Goal: Task Accomplishment & Management: Use online tool/utility

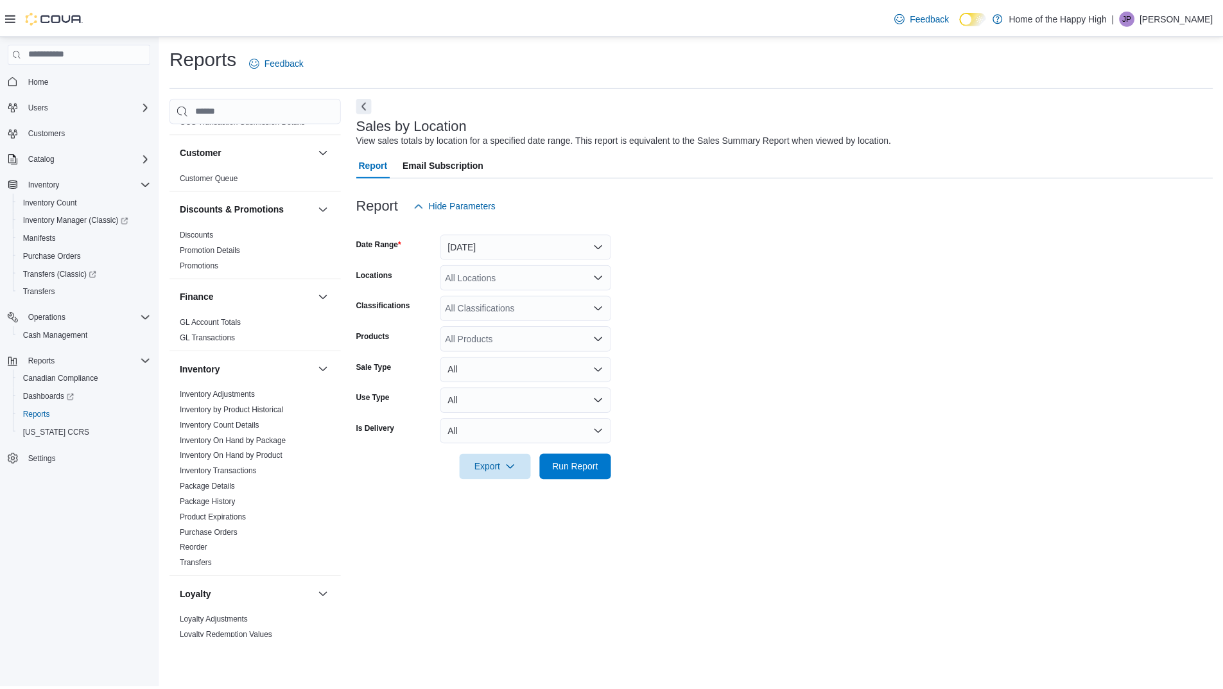
scroll to position [128, 0]
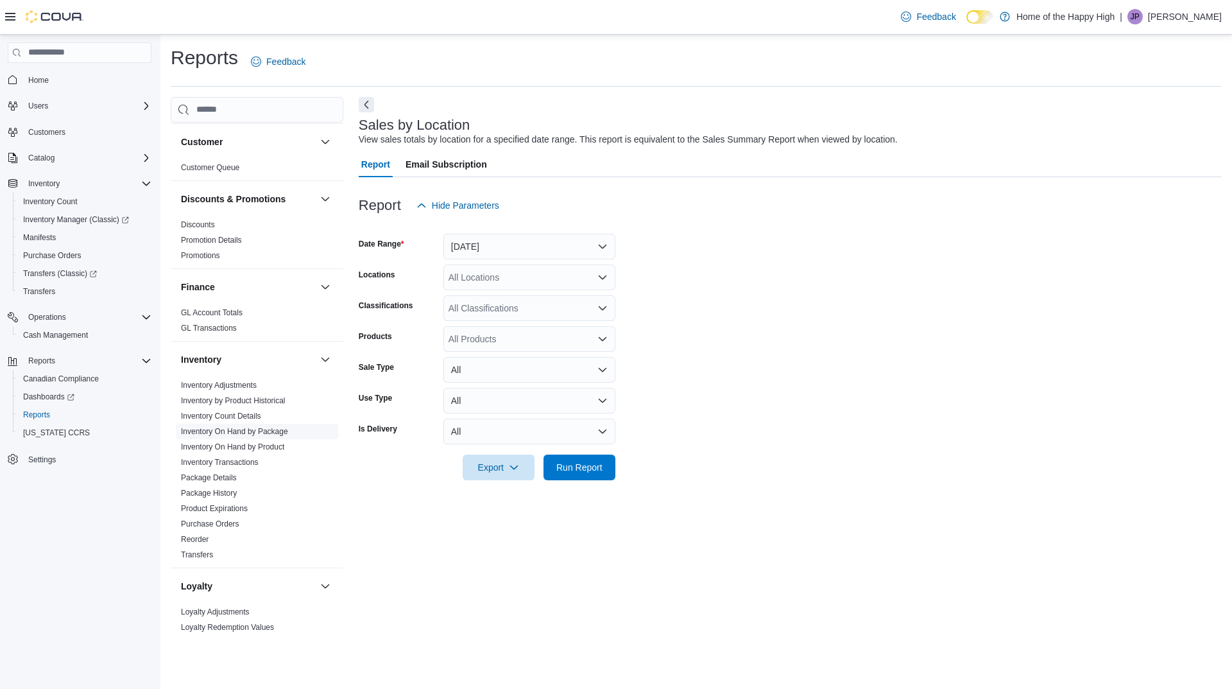
click at [273, 432] on link "Inventory On Hand by Package" at bounding box center [234, 431] width 107 height 9
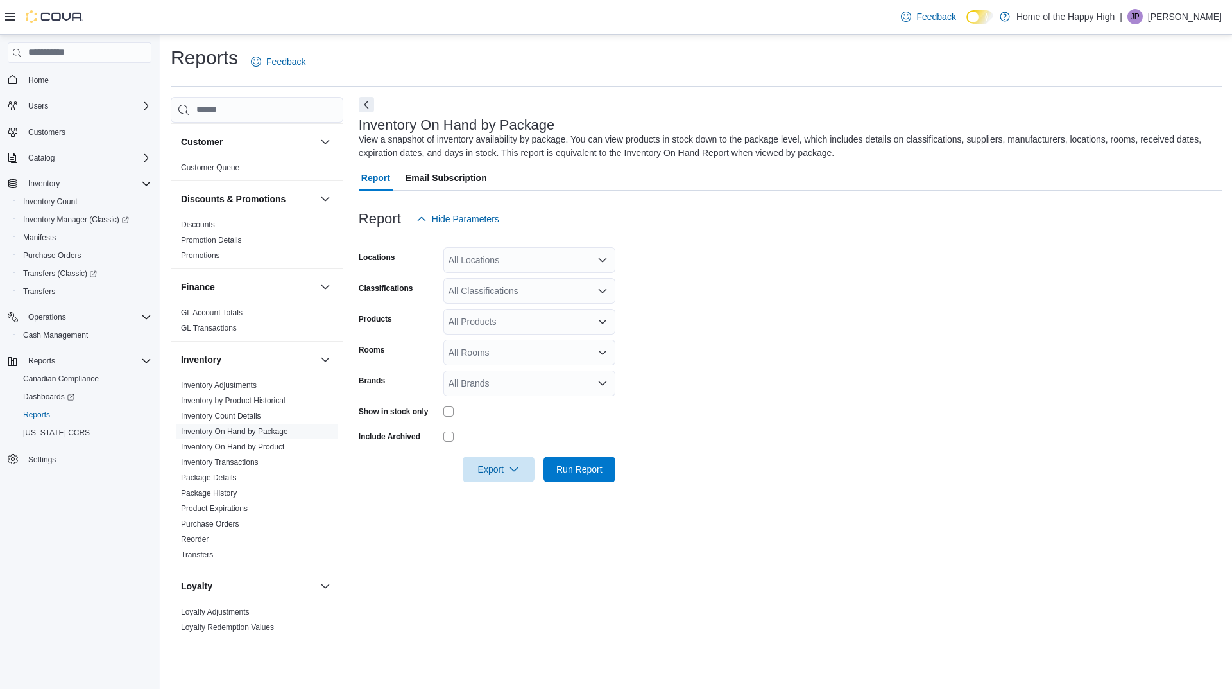
click at [571, 259] on div "All Locations" at bounding box center [530, 260] width 172 height 26
type input "*******"
click at [529, 284] on span "Orillia - Mississauga St - Friendly Stranger" at bounding box center [581, 281] width 168 height 13
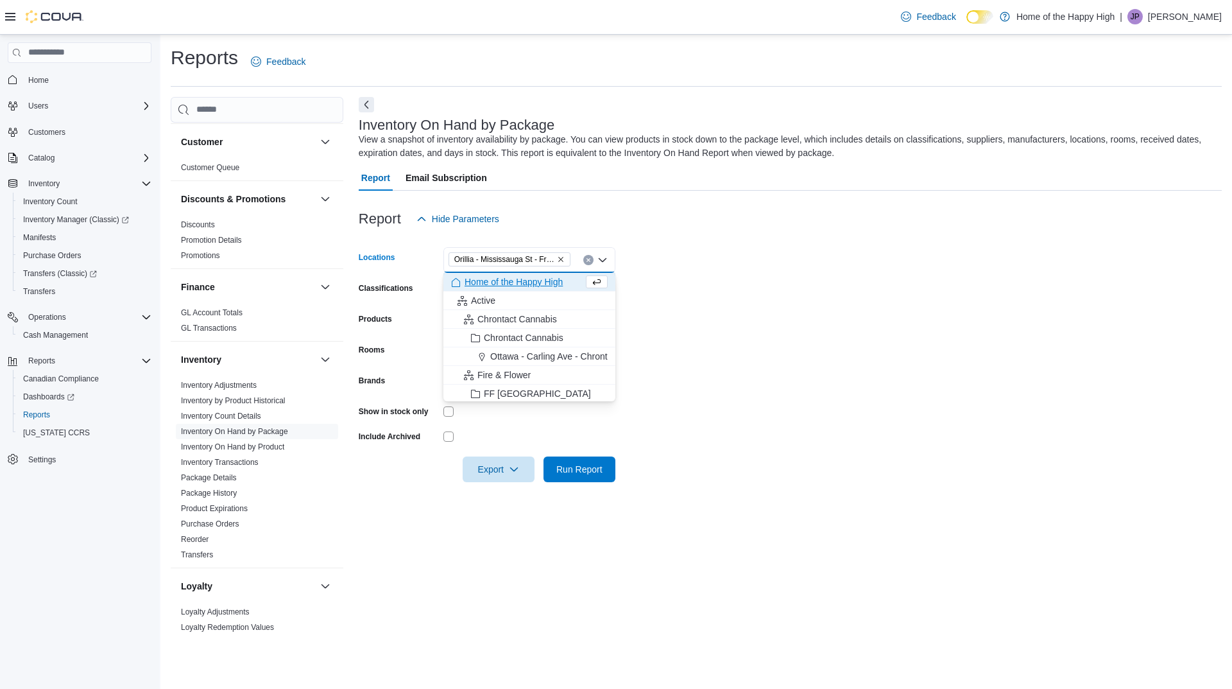
click at [757, 283] on form "Locations [GEOGRAPHIC_DATA] - [GEOGRAPHIC_DATA] St - Friendly Stranger Combo bo…" at bounding box center [790, 357] width 863 height 250
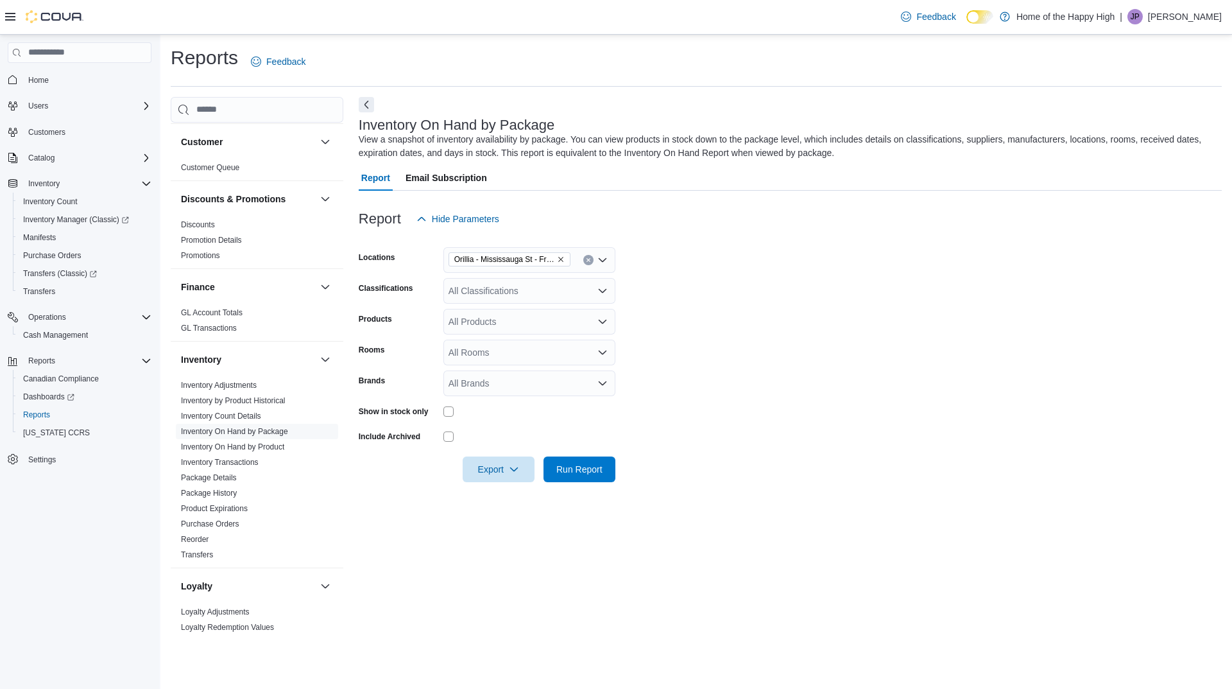
click at [542, 293] on div "All Classifications" at bounding box center [530, 291] width 172 height 26
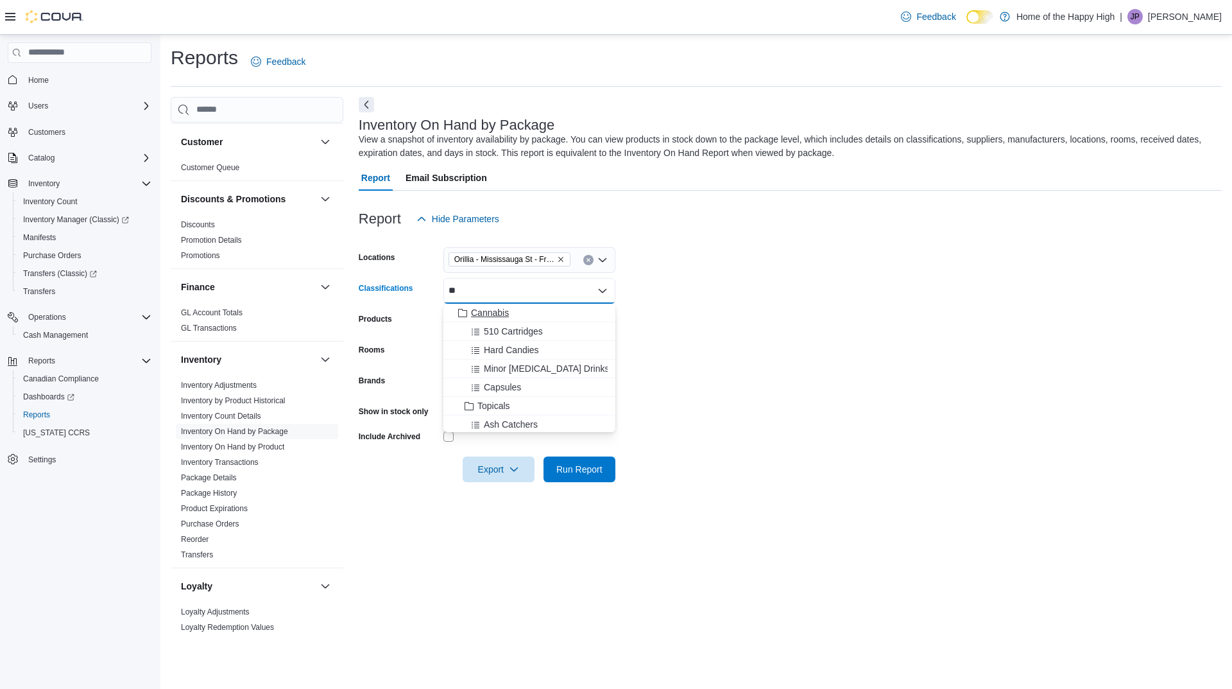
type input "**"
click at [528, 311] on div "Cannabis" at bounding box center [529, 312] width 157 height 13
click at [908, 312] on form "Locations [GEOGRAPHIC_DATA] - [GEOGRAPHIC_DATA] St - Friendly Stranger Classifi…" at bounding box center [790, 357] width 863 height 250
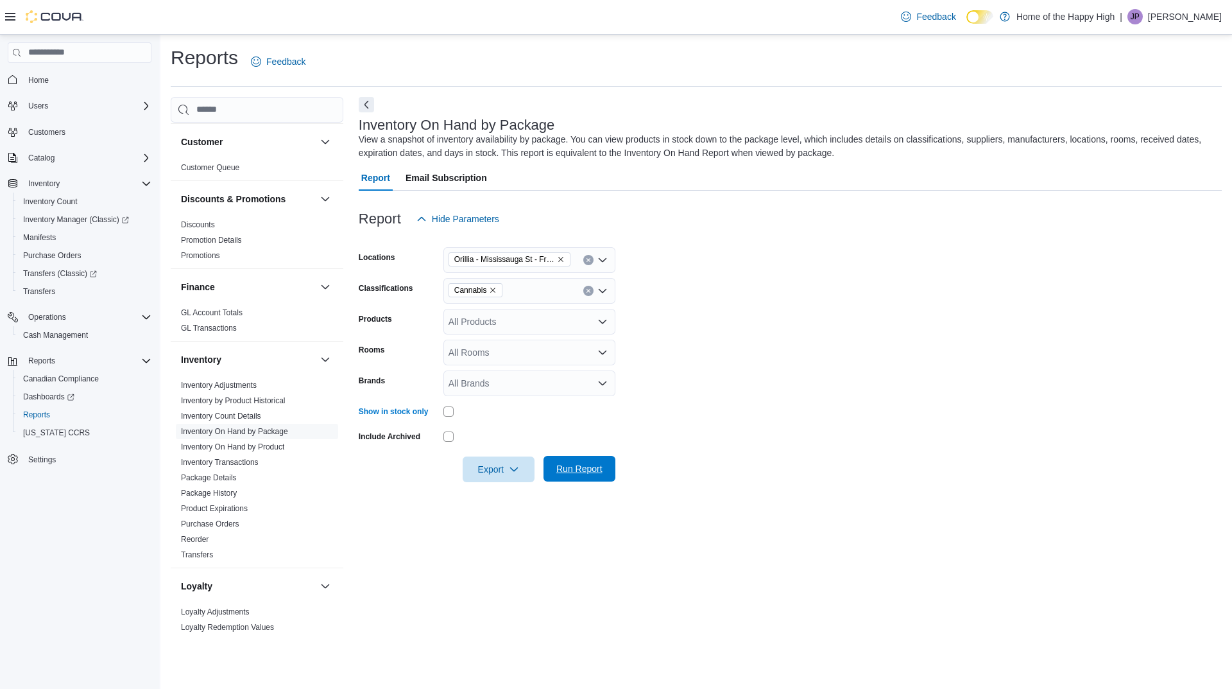
click at [572, 463] on span "Run Report" at bounding box center [580, 468] width 46 height 13
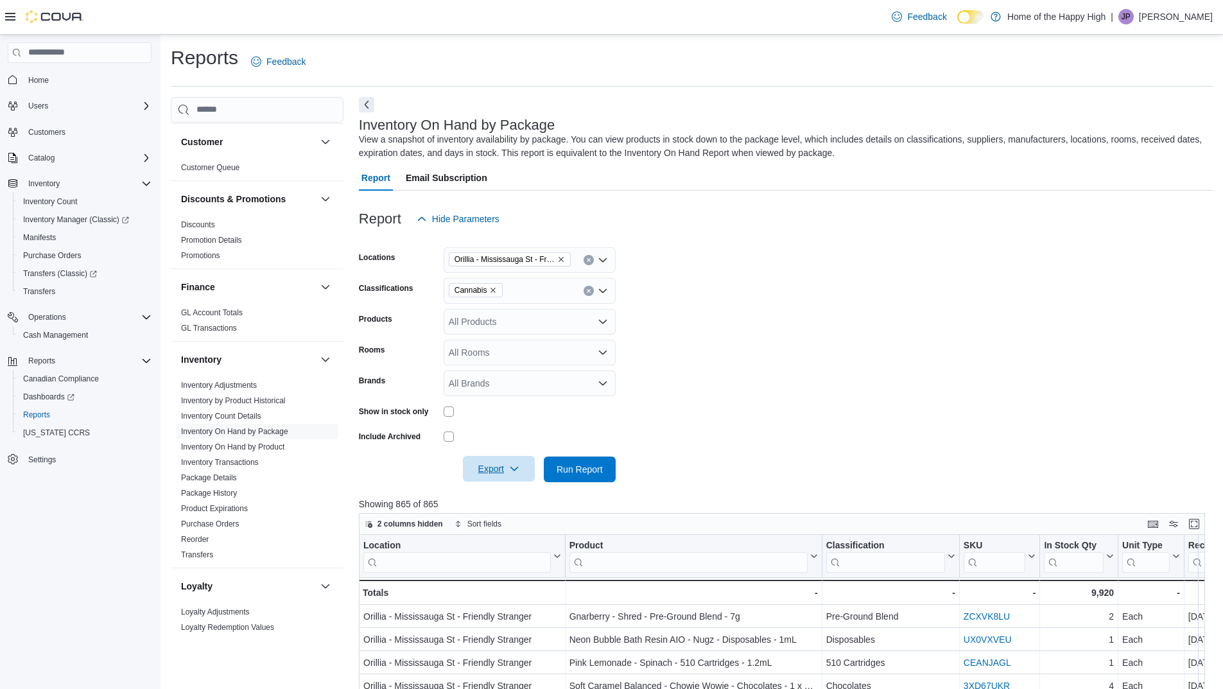
click at [509, 469] on icon "button" at bounding box center [514, 468] width 10 height 10
click at [512, 492] on span "Export to Excel" at bounding box center [501, 495] width 58 height 10
